Goal: Transaction & Acquisition: Purchase product/service

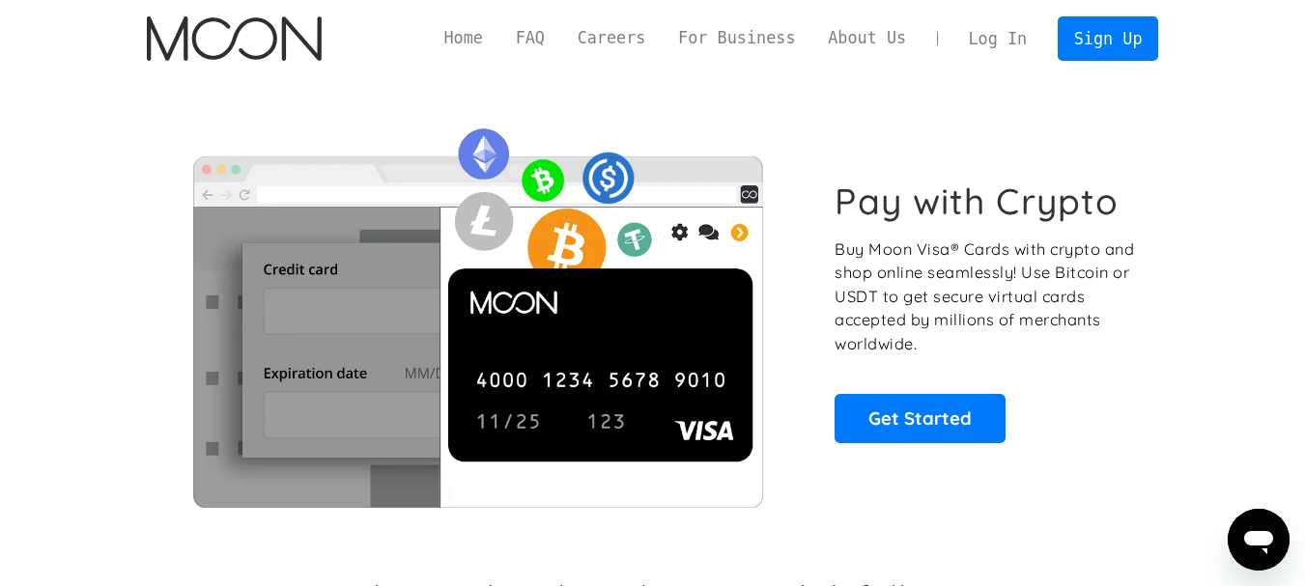
click at [1017, 38] on link "Log In" at bounding box center [997, 38] width 91 height 42
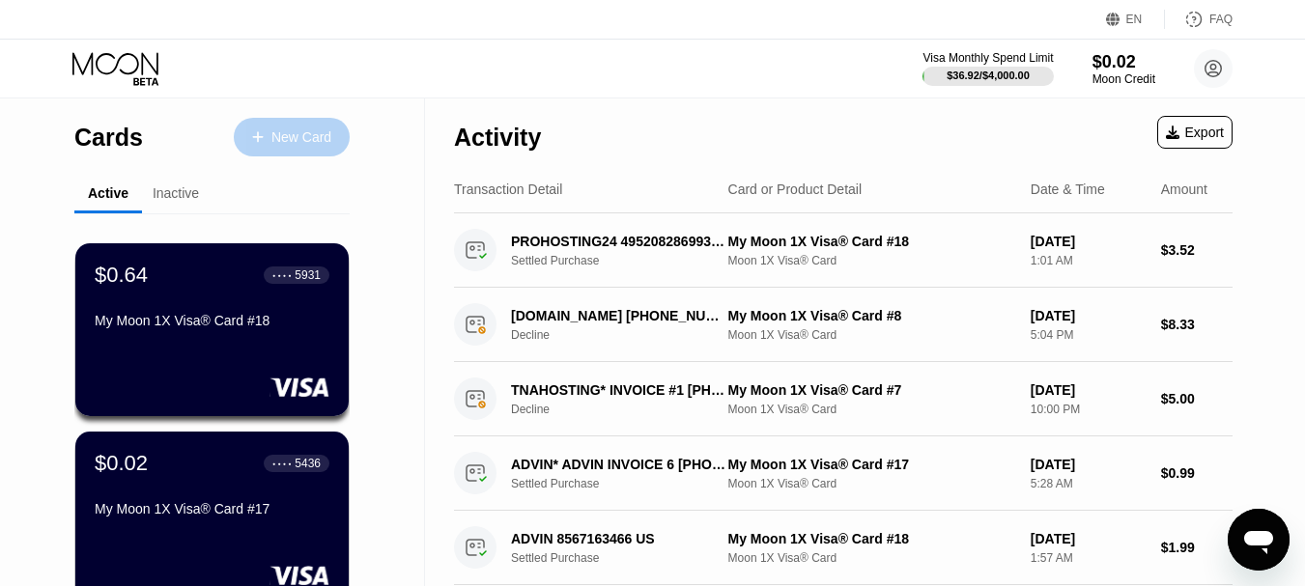
click at [288, 132] on div "New Card" at bounding box center [301, 137] width 60 height 16
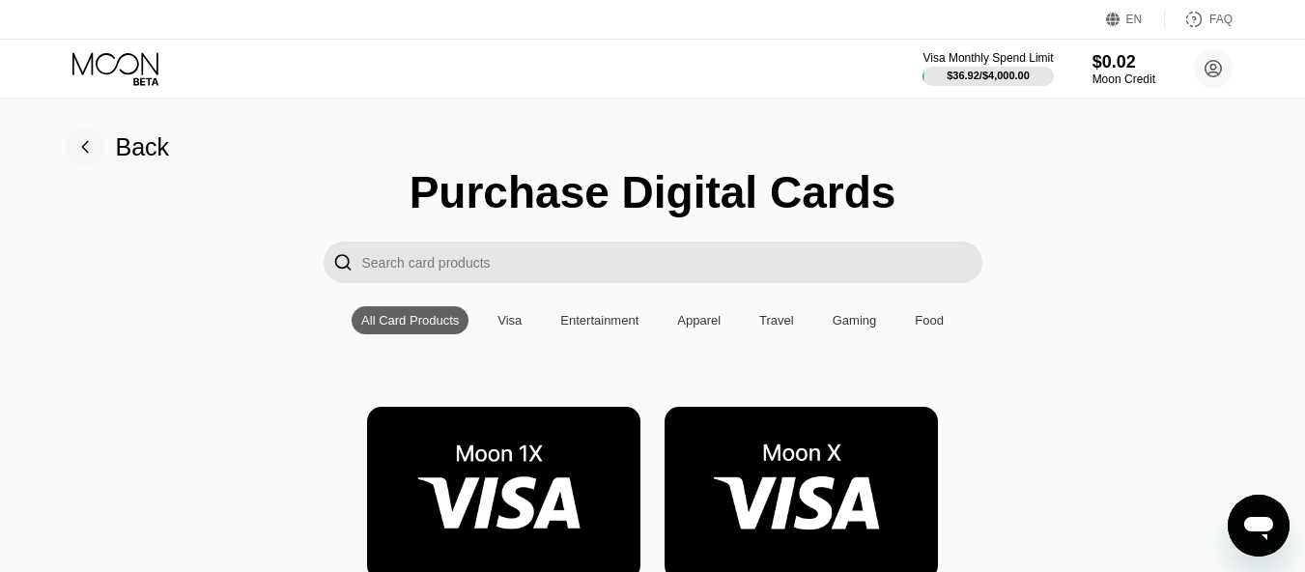
scroll to position [91, 0]
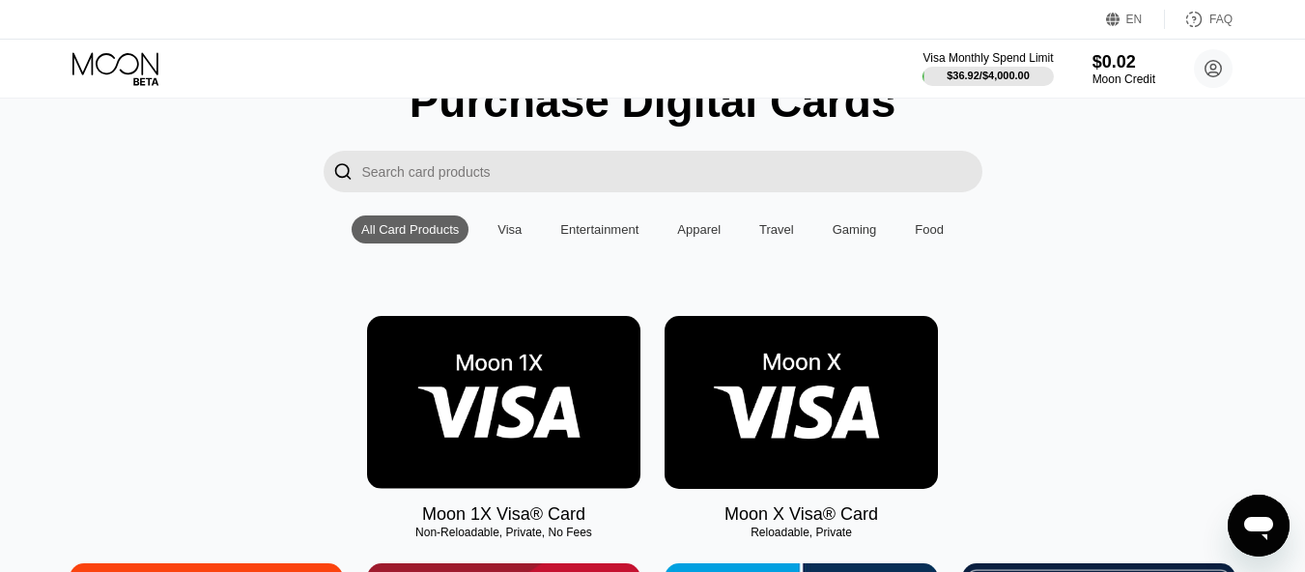
click at [390, 179] on input "Search card products" at bounding box center [672, 172] width 620 height 42
click at [517, 416] on img at bounding box center [503, 402] width 273 height 173
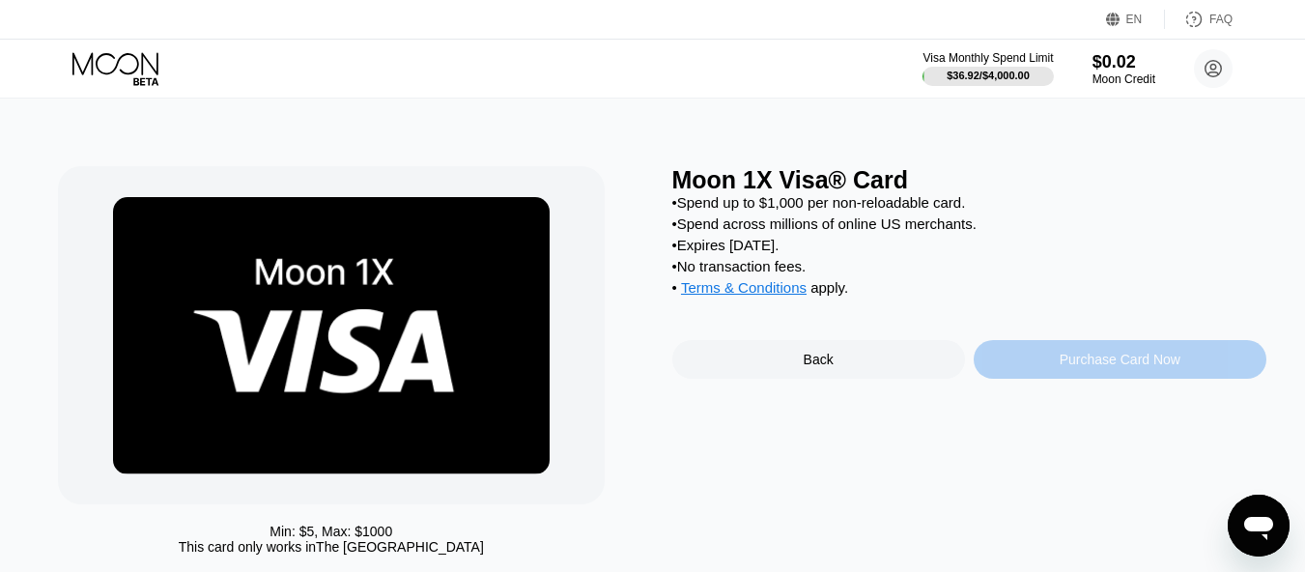
click at [1108, 367] on div "Purchase Card Now" at bounding box center [1119, 358] width 121 height 15
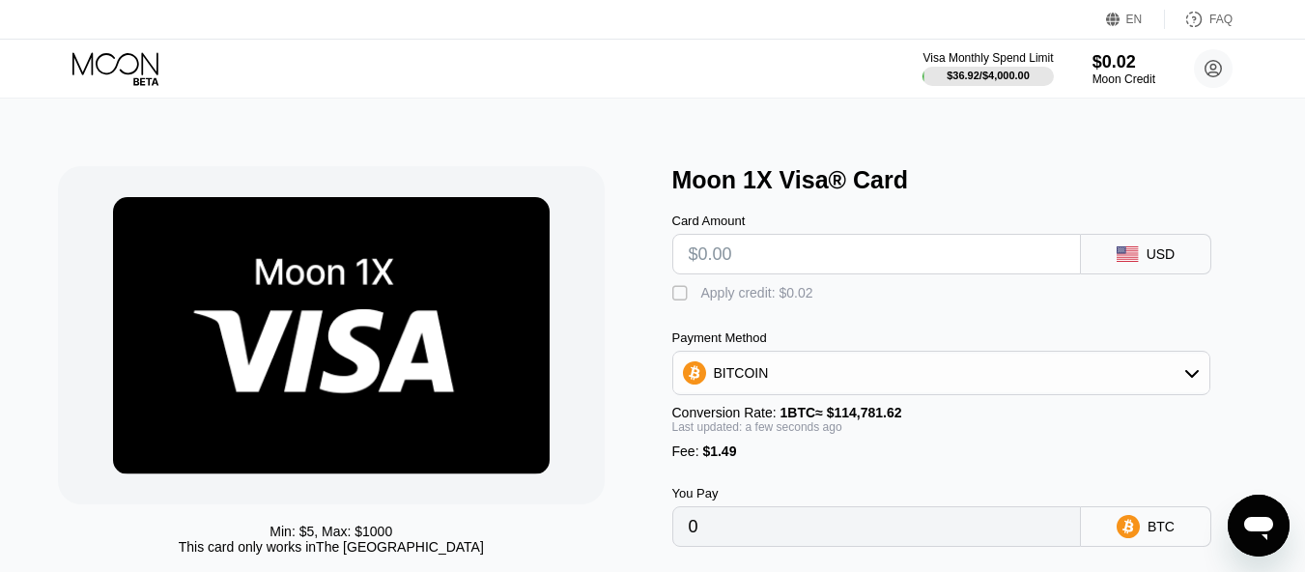
click at [700, 261] on input "text" at bounding box center [877, 254] width 376 height 39
type input "$1"
type input "0.00002170"
type input "0"
type input "$2"
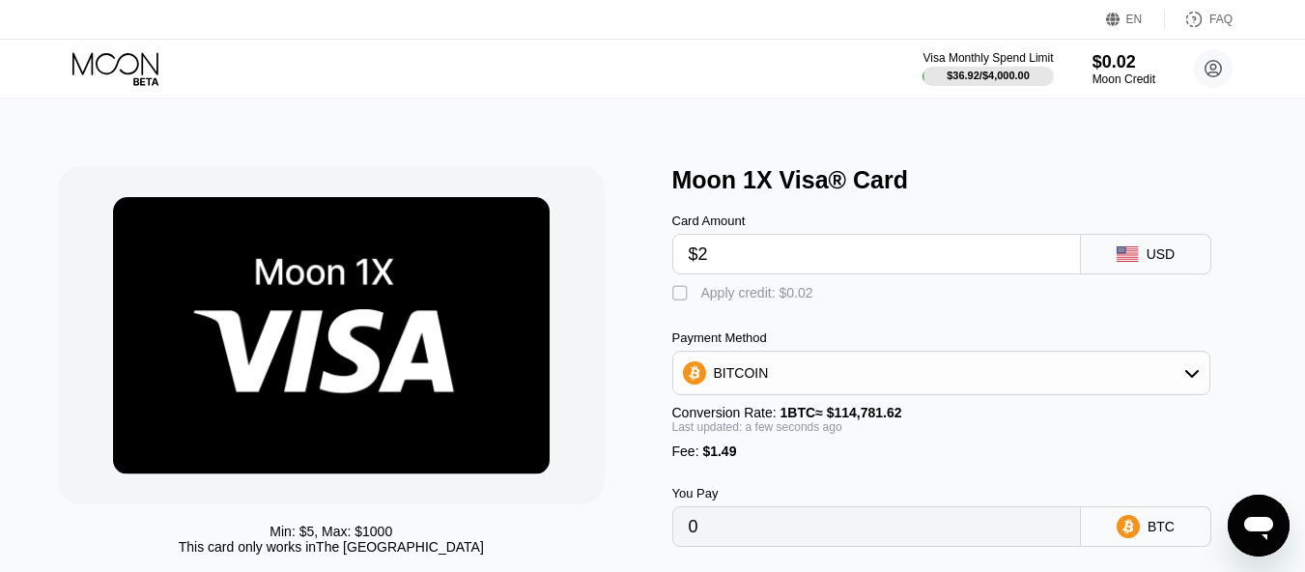
type input "0.00003041"
type input "0"
type input "$1"
type input "0.00002170"
type input "$10"
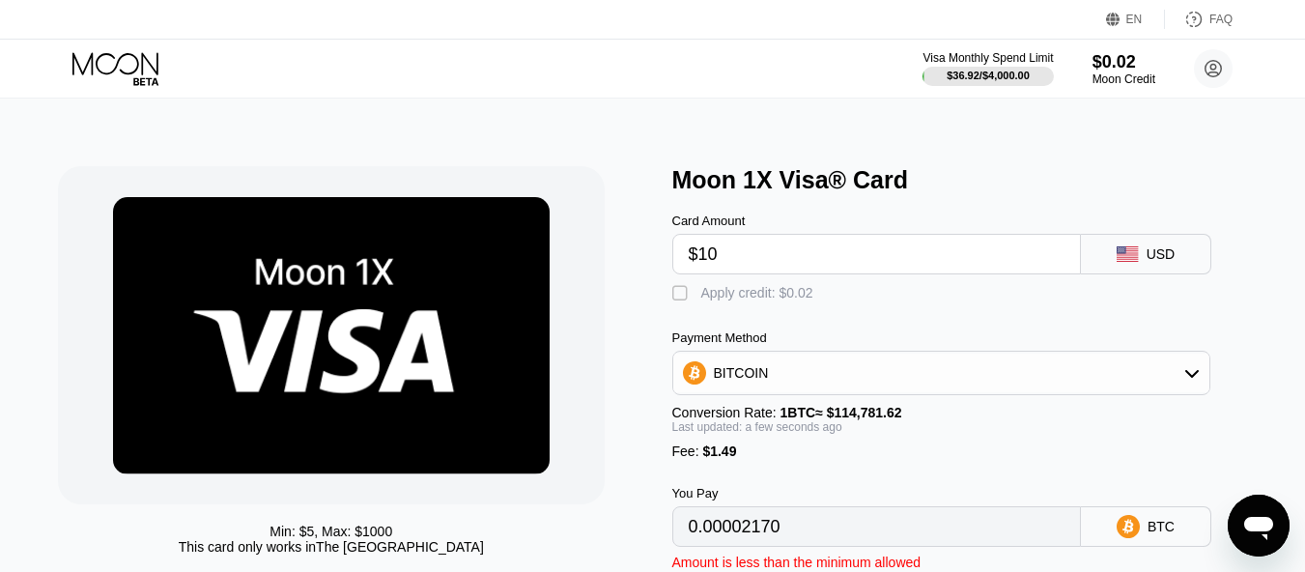
type input "0.00010011"
type input "$1"
type input "0.00002170"
type input "$11"
type input "0.00010882"
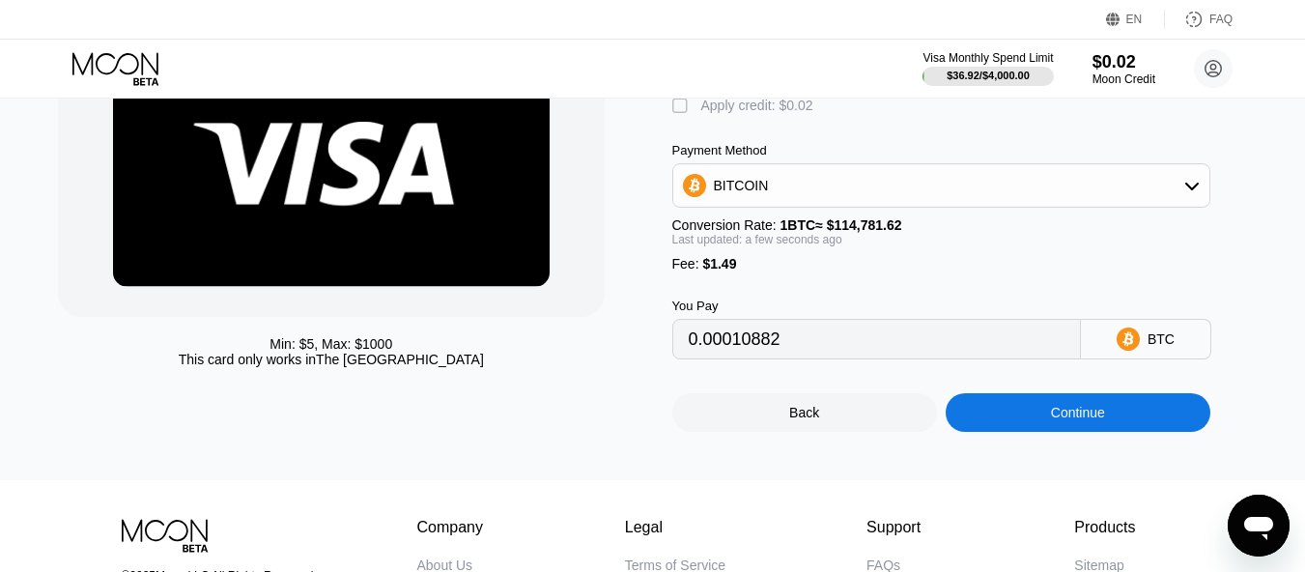
scroll to position [192, 0]
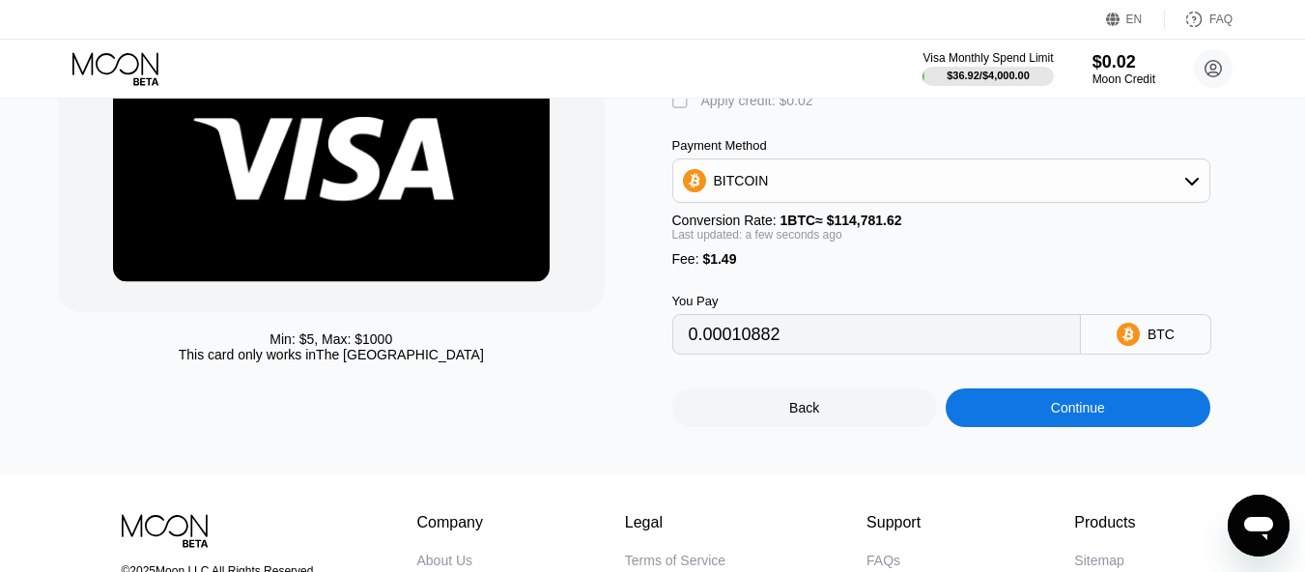
type input "$11"
click at [1082, 415] on div "Continue" at bounding box center [1078, 407] width 54 height 15
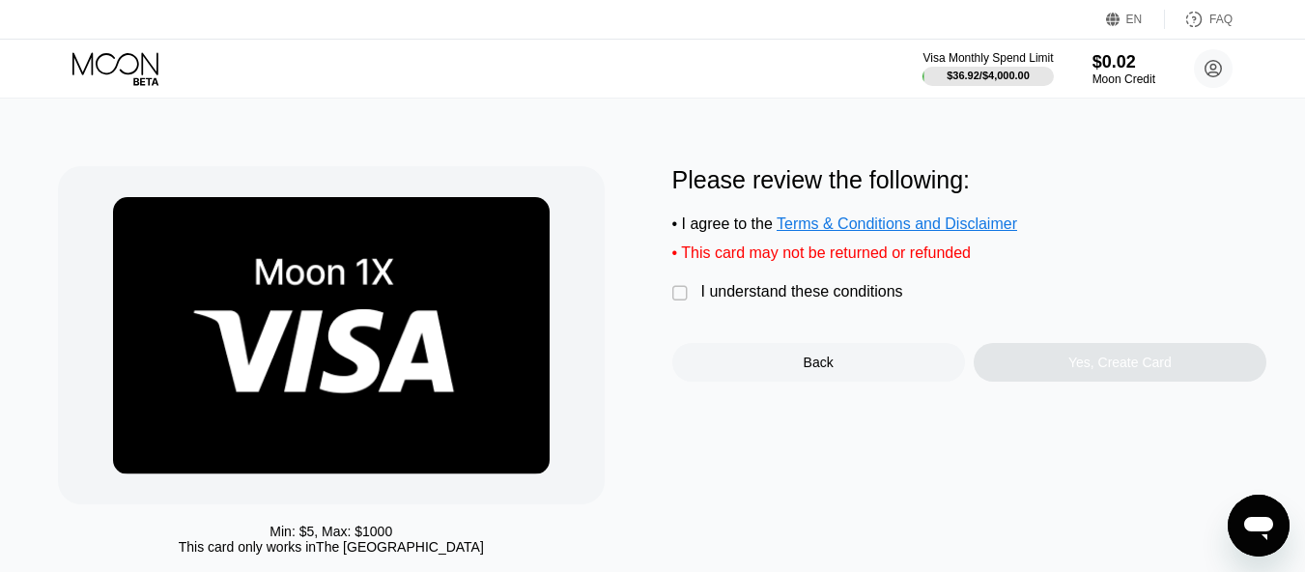
click at [676, 300] on div "" at bounding box center [681, 293] width 19 height 19
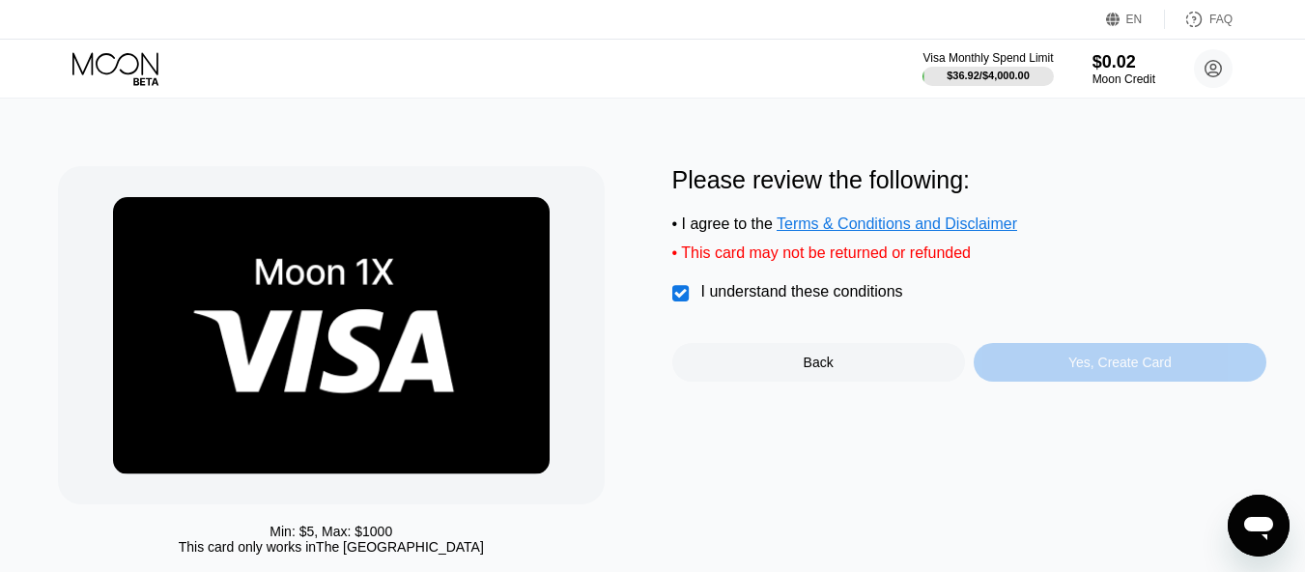
click at [1114, 370] on div "Yes, Create Card" at bounding box center [1119, 361] width 103 height 15
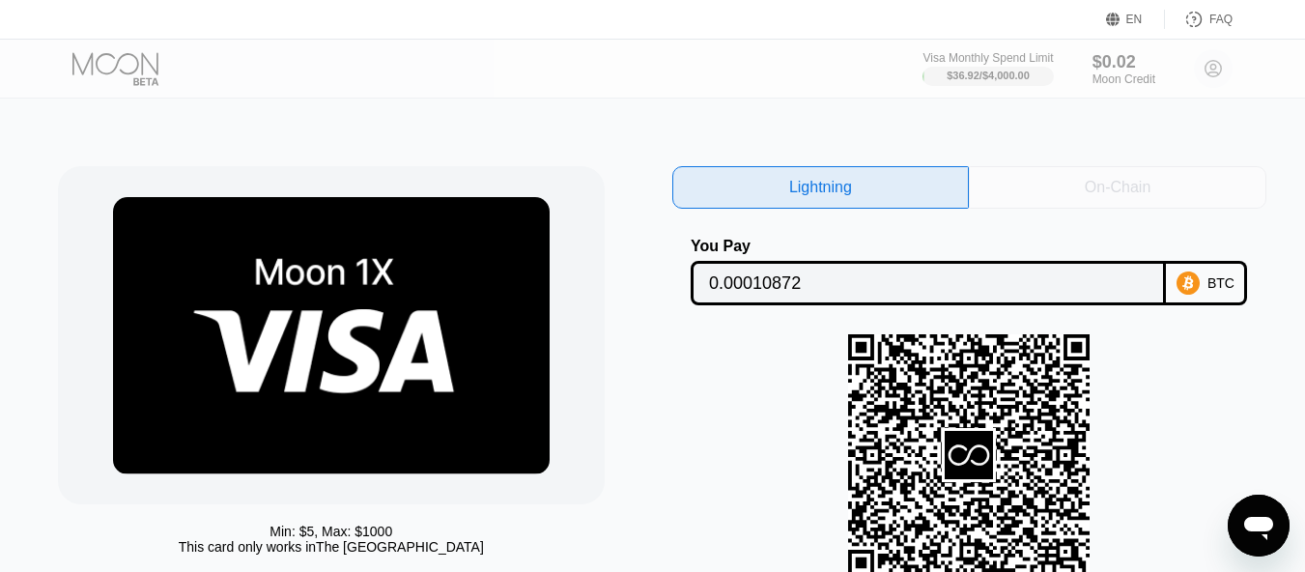
click at [1115, 187] on div "On-Chain" at bounding box center [1117, 187] width 66 height 19
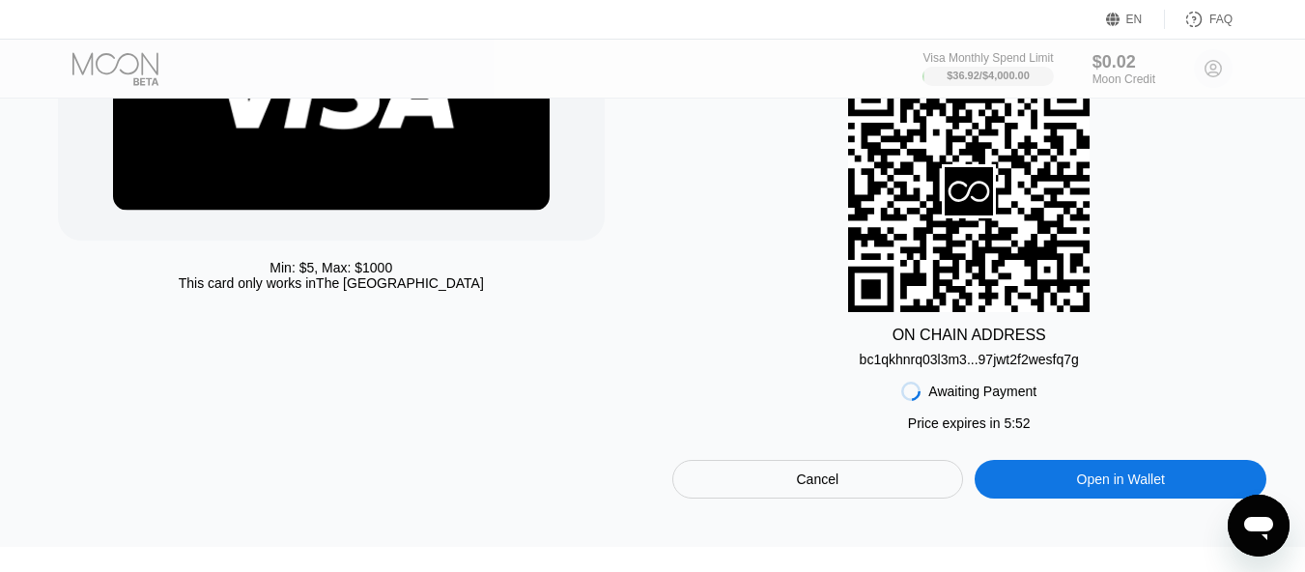
scroll to position [269, 0]
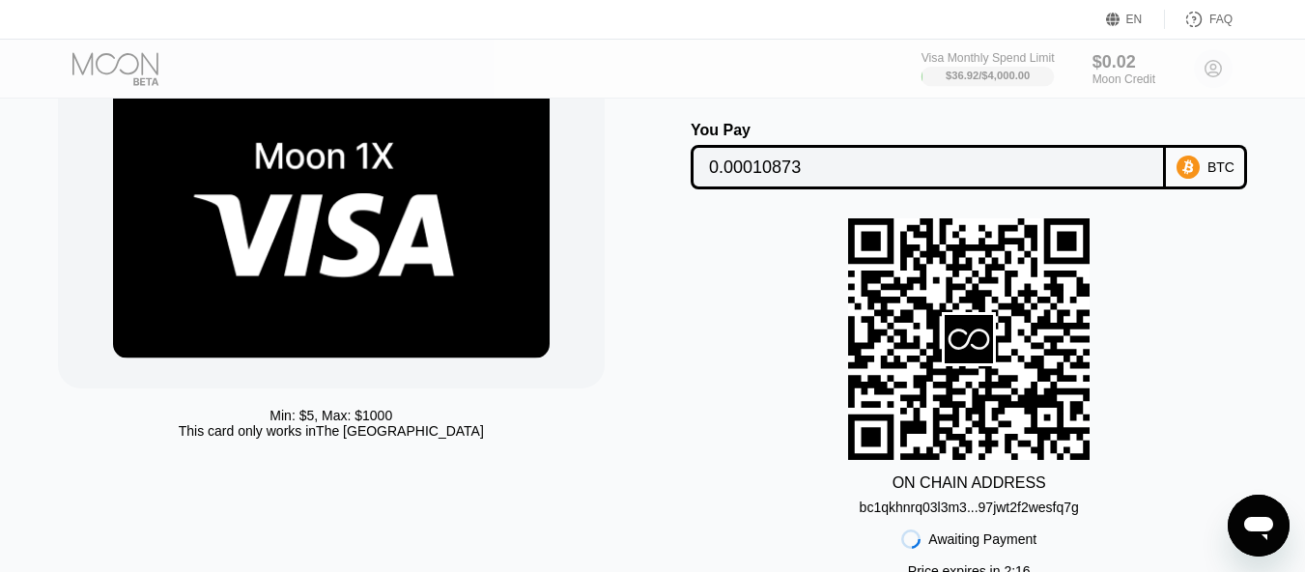
scroll to position [155, 0]
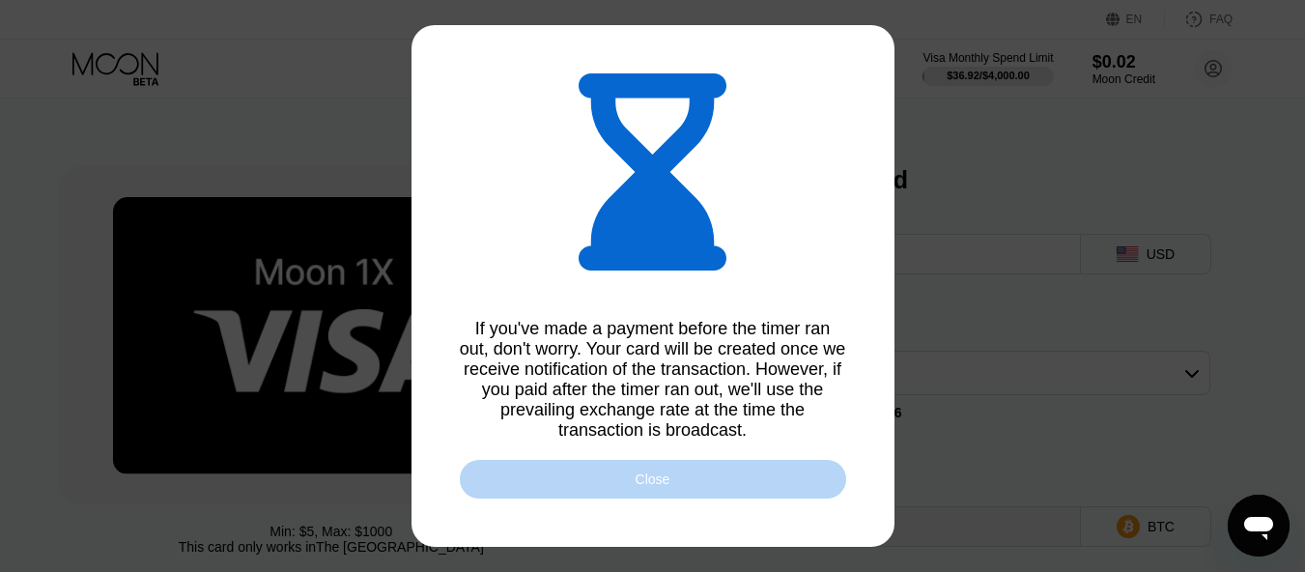
click at [632, 481] on div "Close" at bounding box center [653, 479] width 386 height 39
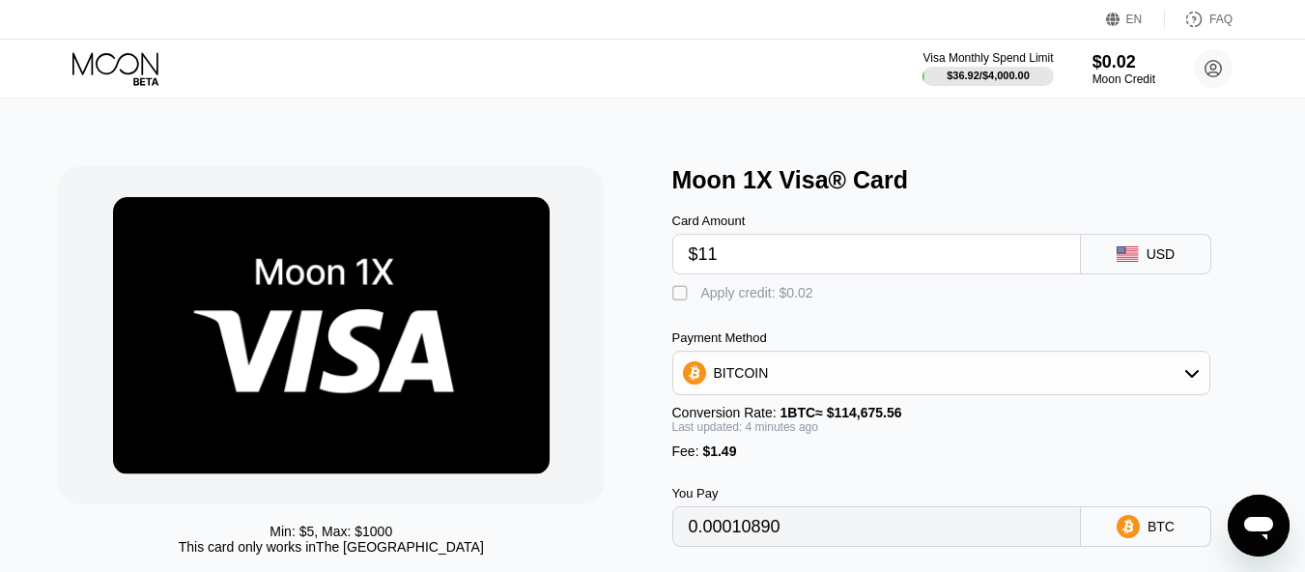
type input "0.00010890"
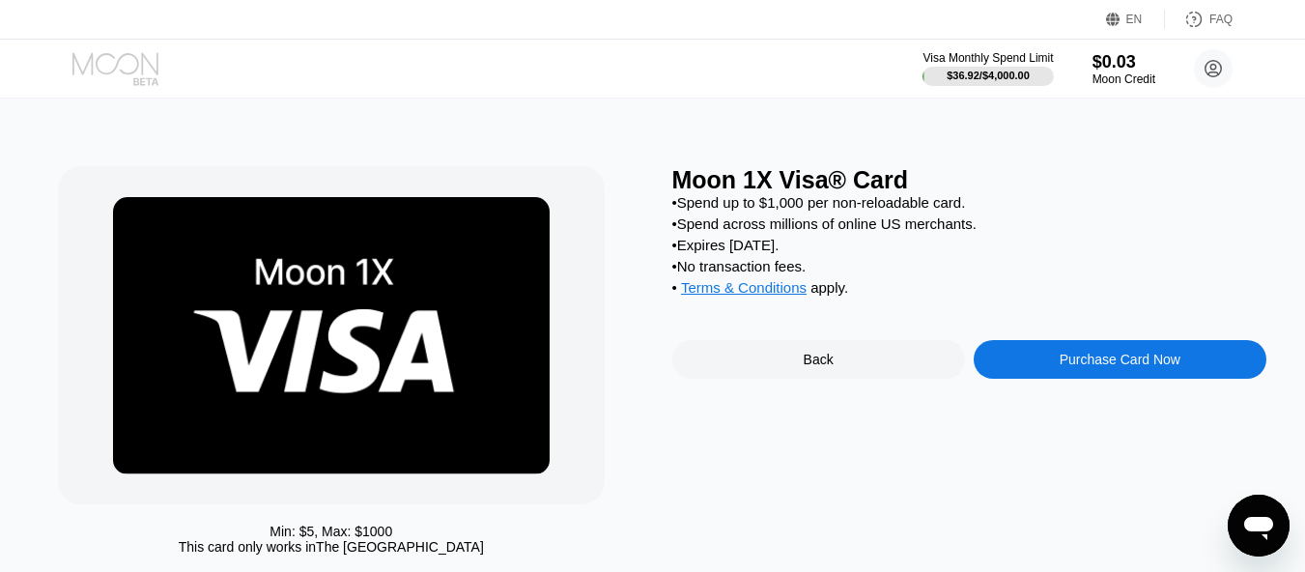
click at [137, 61] on icon at bounding box center [115, 63] width 86 height 22
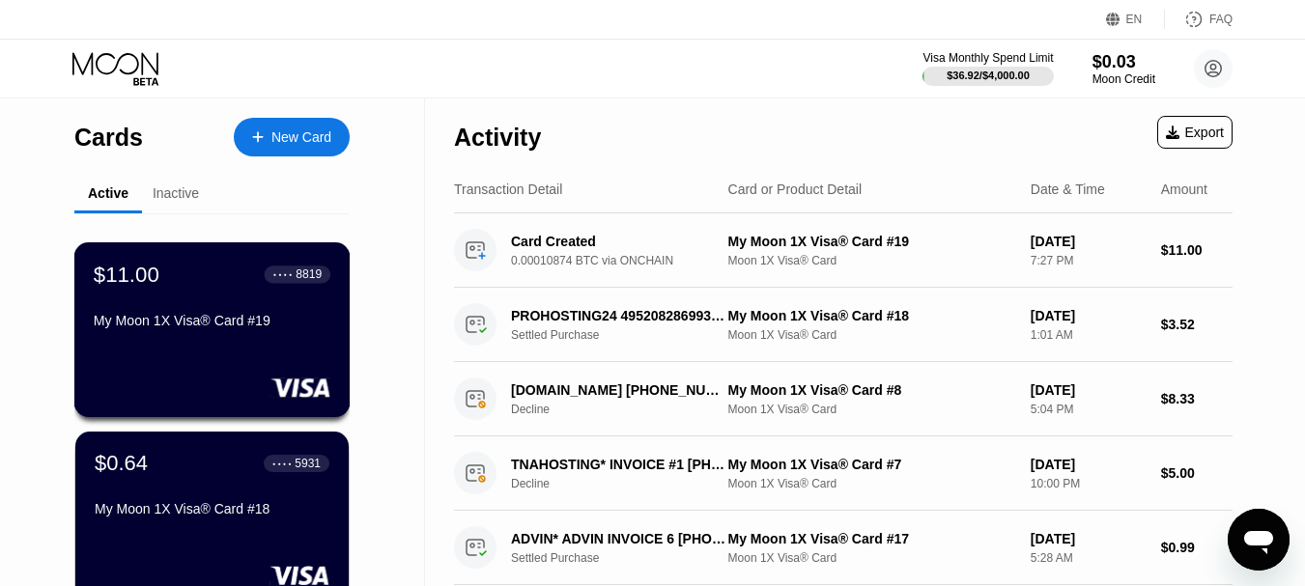
click at [206, 328] on div "My Moon 1X Visa® Card #19" at bounding box center [212, 320] width 237 height 15
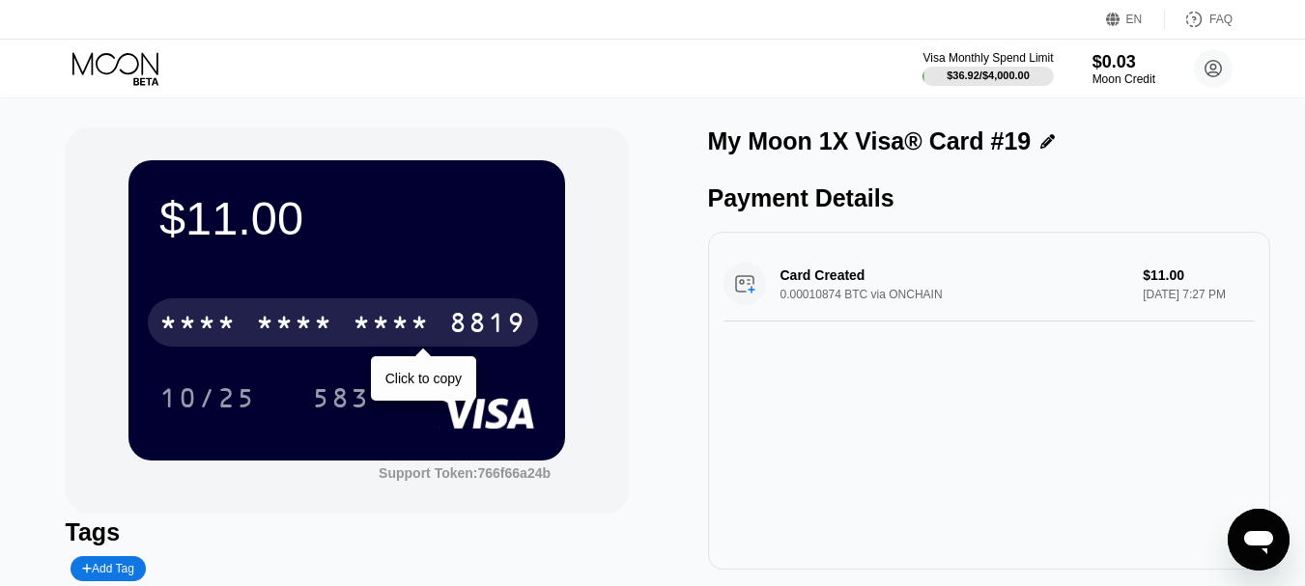
click at [378, 332] on div "* * * *" at bounding box center [390, 325] width 77 height 31
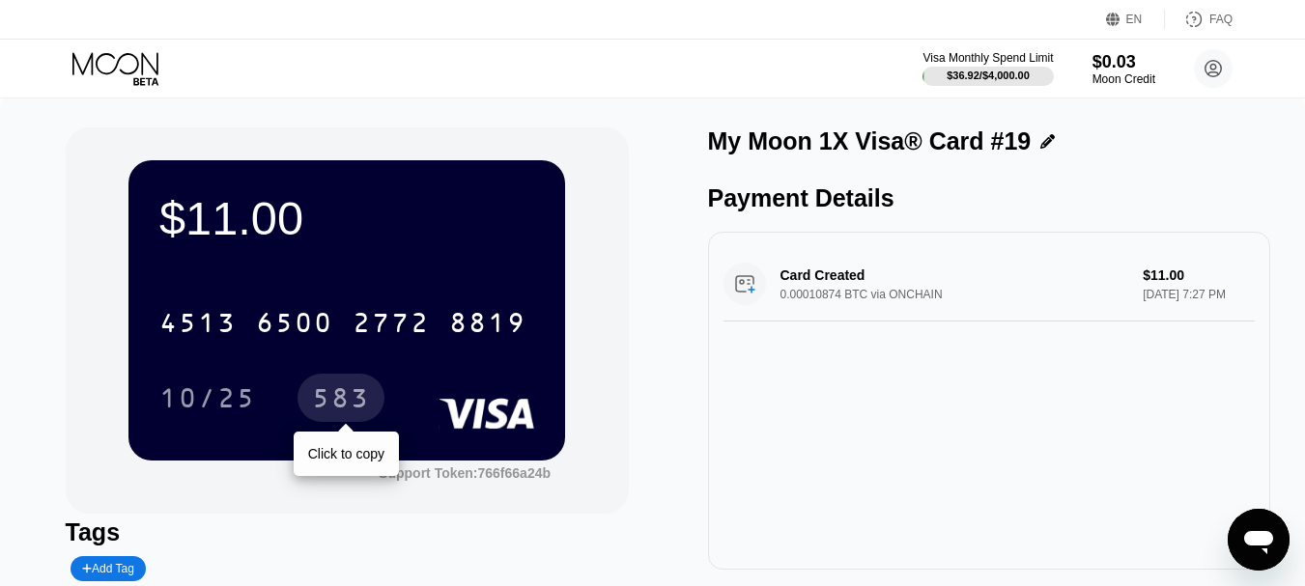
click at [334, 402] on div "583" at bounding box center [341, 400] width 58 height 31
